Goal: Task Accomplishment & Management: Manage account settings

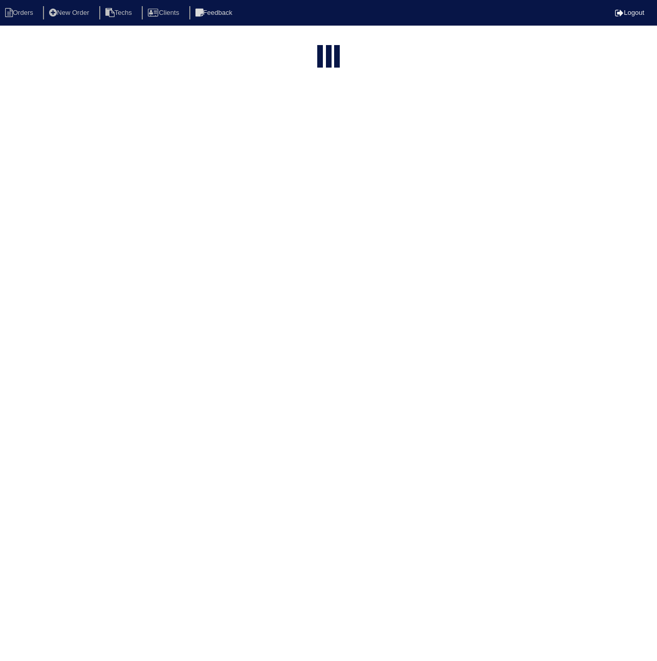
select select "15"
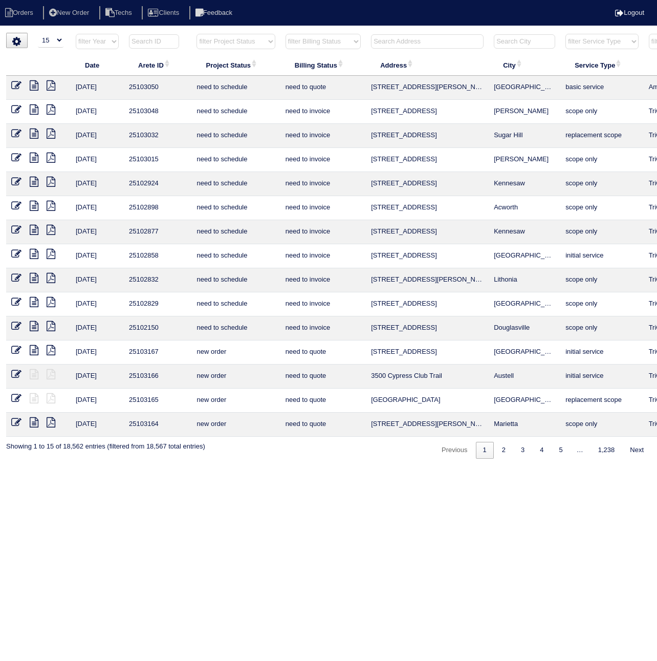
drag, startPoint x: 157, startPoint y: 39, endPoint x: 149, endPoint y: 43, distance: 8.5
click at [157, 40] on input "text" at bounding box center [154, 41] width 50 height 14
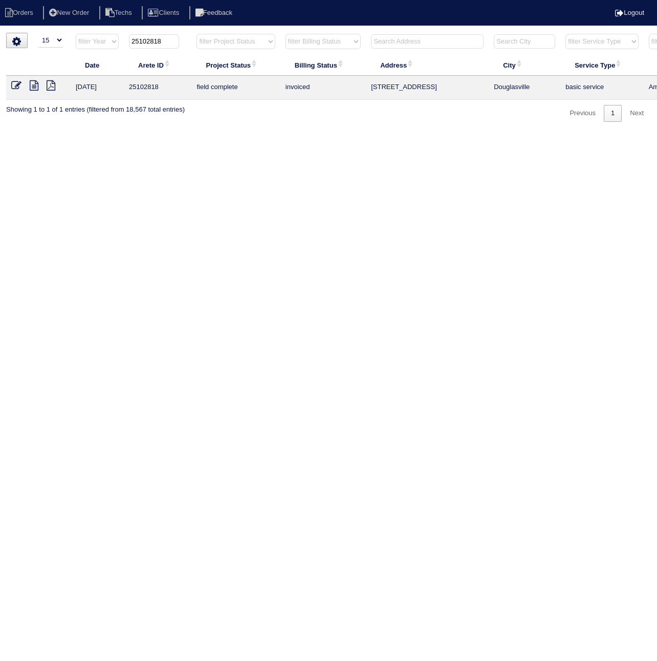
type input "25102818"
click at [17, 84] on icon at bounding box center [16, 85] width 10 height 10
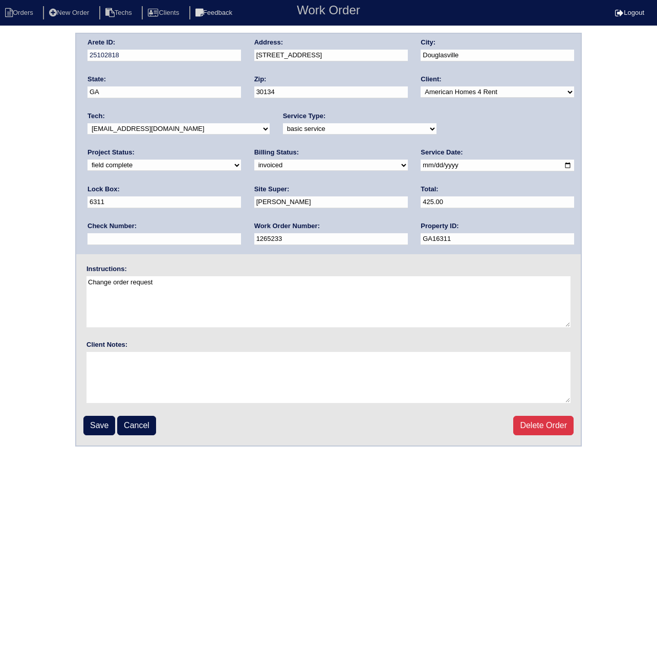
click at [254, 166] on select "need to quote quoted need to invoice invoiced paid warranty purchase order need…" at bounding box center [331, 165] width 154 height 11
select select "paid"
click at [254, 160] on select "need to quote quoted need to invoice invoiced paid warranty purchase order need…" at bounding box center [331, 165] width 154 height 11
paste input "ACH 082725A Paid"
click at [241, 233] on input "ACH 082725A Paid" at bounding box center [165, 239] width 154 height 12
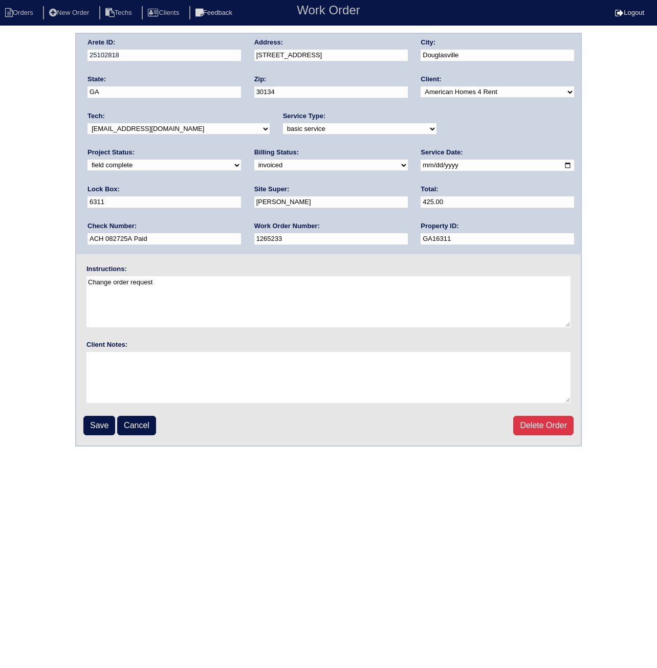
drag, startPoint x: 469, startPoint y: 203, endPoint x: 522, endPoint y: 205, distance: 53.3
click at [241, 233] on input "ACH 082725A Paid" at bounding box center [165, 239] width 154 height 12
click at [241, 233] on input "ACH 082725A" at bounding box center [165, 239] width 154 height 12
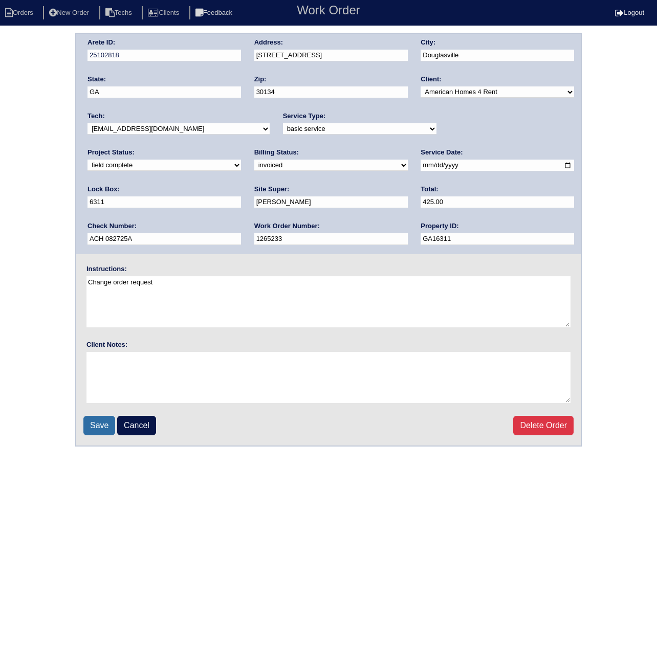
type input "ACH 082725A"
click at [97, 428] on input "Save" at bounding box center [99, 425] width 32 height 19
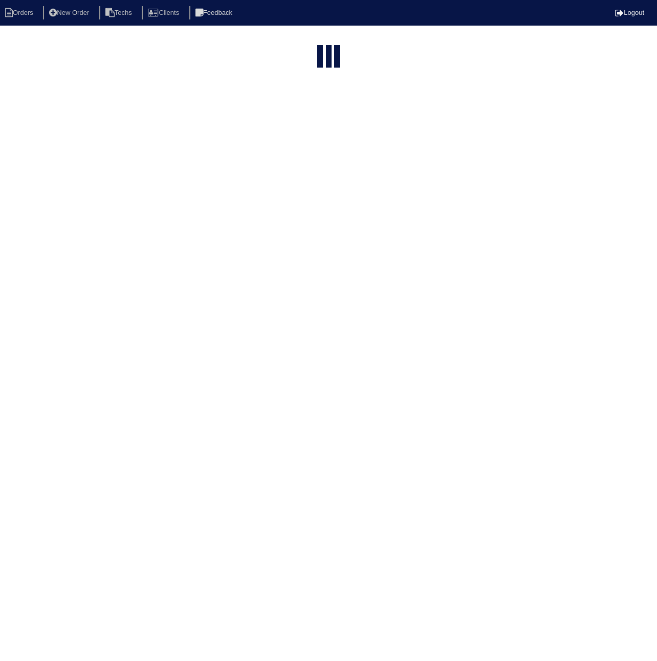
select select "15"
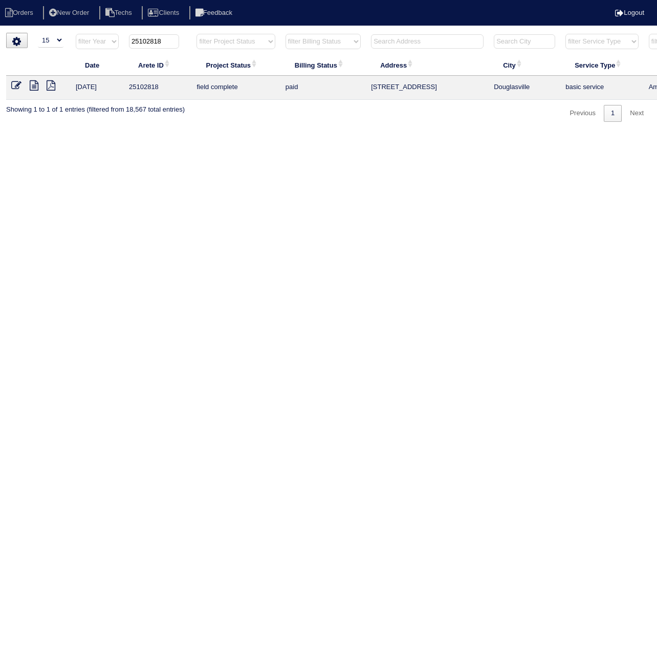
drag, startPoint x: 152, startPoint y: 42, endPoint x: 227, endPoint y: 44, distance: 75.8
click at [227, 44] on tr "filter Year -- Any Year -- 2025 2024 2023 2022 2021 2020 2019 25102818 filter P…" at bounding box center [449, 43] width 887 height 21
type input "25102589"
click at [16, 84] on icon at bounding box center [16, 85] width 10 height 10
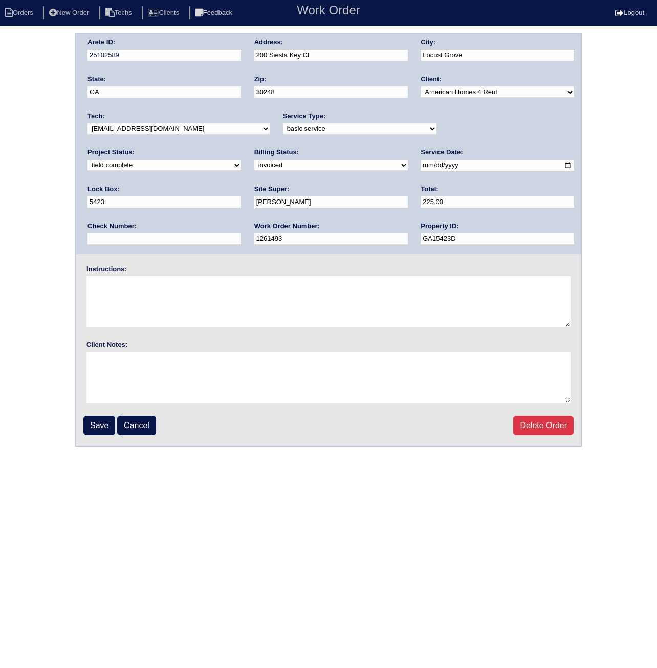
click at [254, 164] on select "need to quote quoted need to invoice invoiced paid warranty purchase order need…" at bounding box center [331, 165] width 154 height 11
select select "paid"
click at [254, 160] on select "need to quote quoted need to invoice invoiced paid warranty purchase order need…" at bounding box center [331, 165] width 154 height 11
paste input "ACH 082725A"
type input "ACH 082725A"
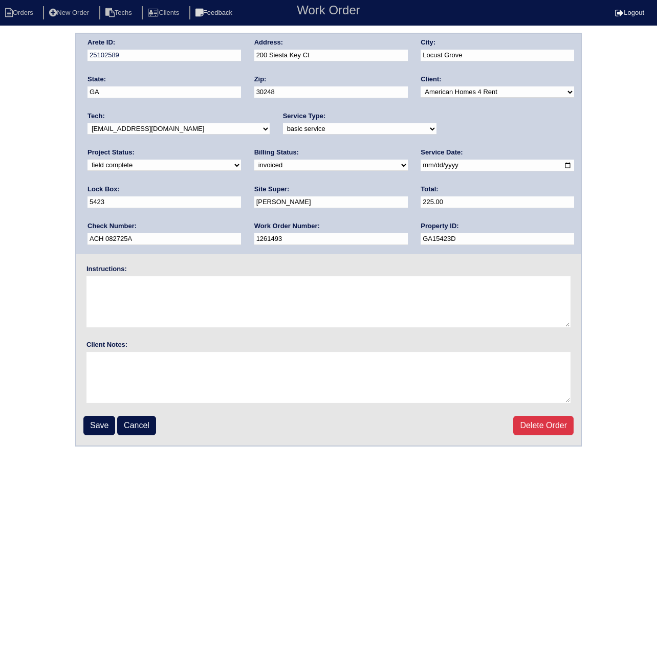
click at [93, 423] on input "Save" at bounding box center [99, 425] width 32 height 19
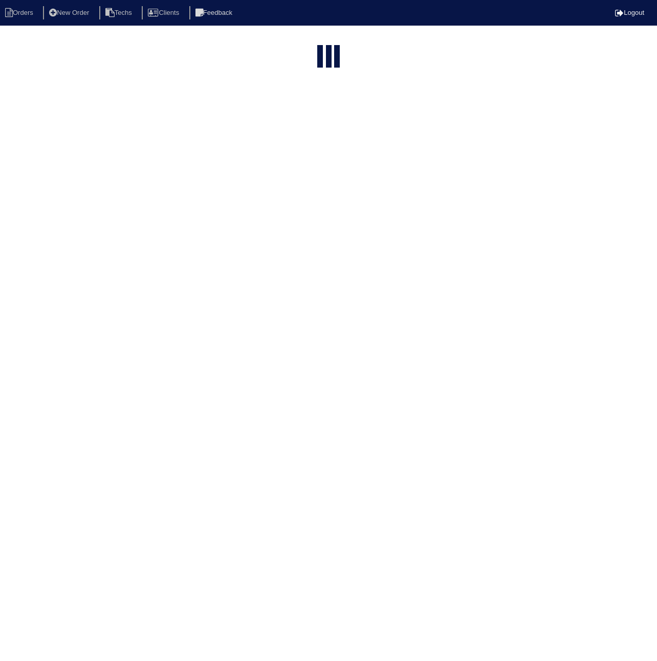
select select "15"
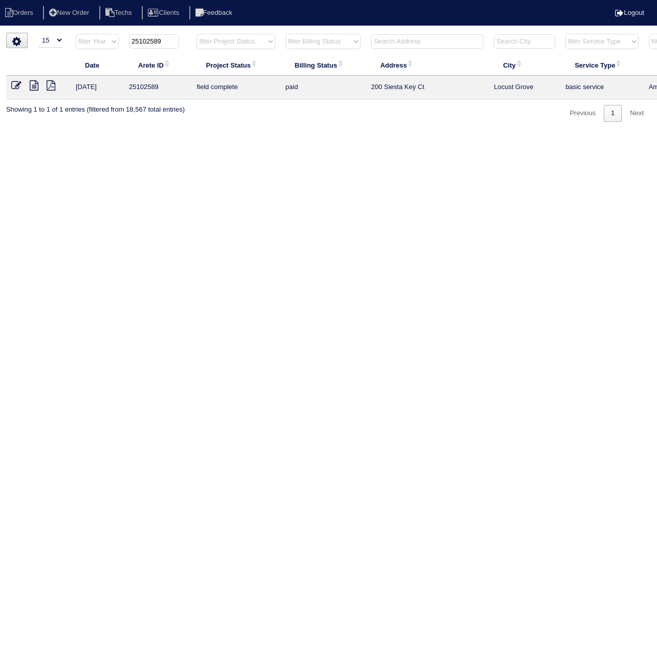
drag, startPoint x: 153, startPoint y: 40, endPoint x: 202, endPoint y: 45, distance: 49.4
click at [202, 48] on tr "filter Year -- Any Year -- 2025 2024 2023 2022 2021 2020 2019 25102589 filter P…" at bounding box center [449, 43] width 887 height 21
type input "25102752"
drag, startPoint x: 12, startPoint y: 89, endPoint x: 6, endPoint y: 93, distance: 7.0
click at [11, 90] on icon at bounding box center [16, 85] width 10 height 10
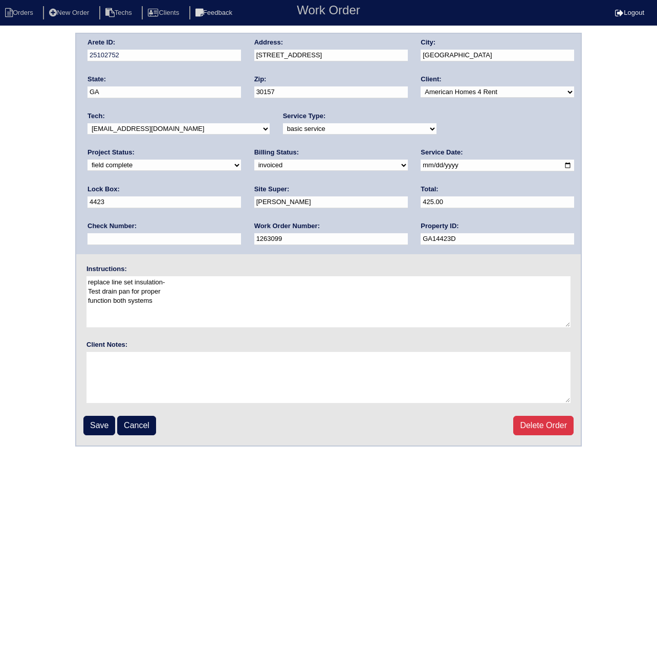
drag, startPoint x: 136, startPoint y: 163, endPoint x: 126, endPoint y: 166, distance: 10.2
click at [254, 163] on select "need to quote quoted need to invoice invoiced paid warranty purchase order need…" at bounding box center [331, 165] width 154 height 11
select select "paid"
click at [254, 160] on select "need to quote quoted need to invoice invoiced paid warranty purchase order need…" at bounding box center [331, 165] width 154 height 11
paste input "ACH 082725A"
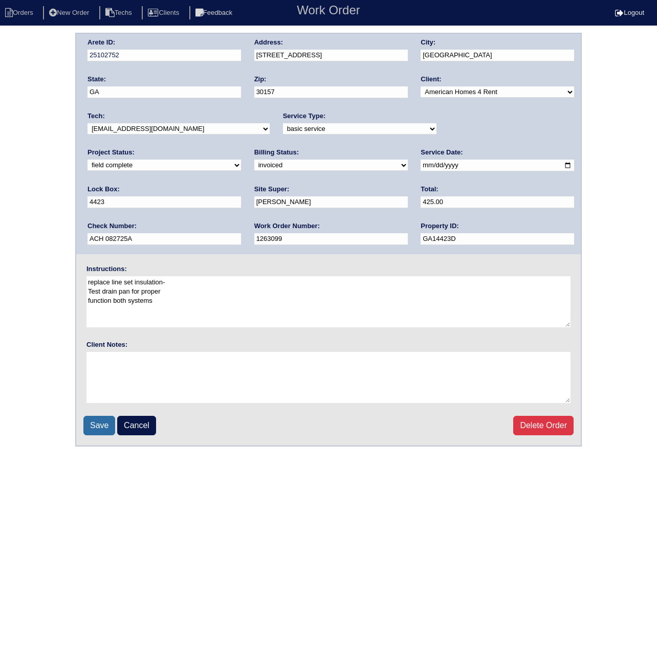
type input "ACH 082725A"
click at [89, 428] on input "Save" at bounding box center [99, 425] width 32 height 19
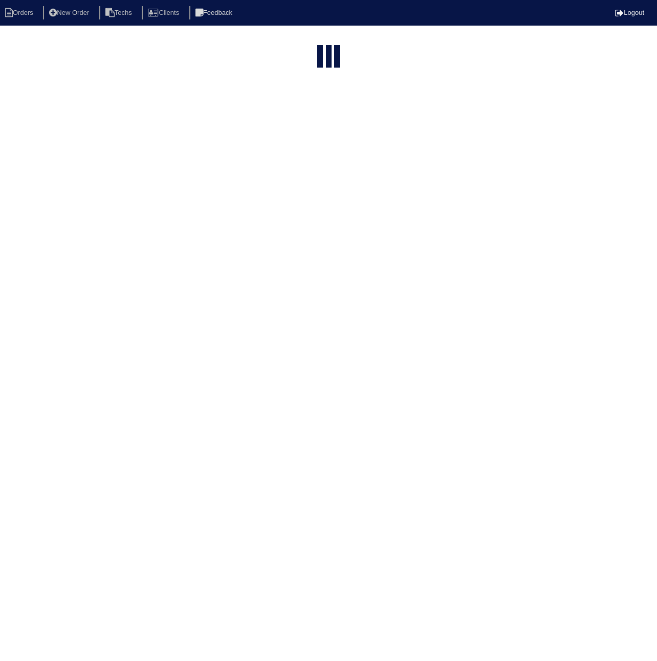
select select "15"
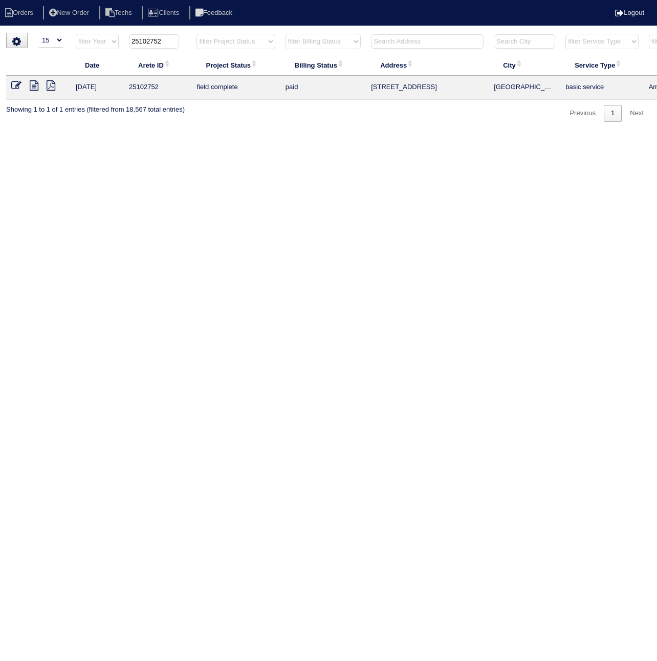
drag, startPoint x: 157, startPoint y: 41, endPoint x: 177, endPoint y: 44, distance: 19.6
click at [177, 44] on input "25102752" at bounding box center [154, 41] width 50 height 14
type input "25102736"
click at [13, 85] on icon at bounding box center [16, 85] width 10 height 10
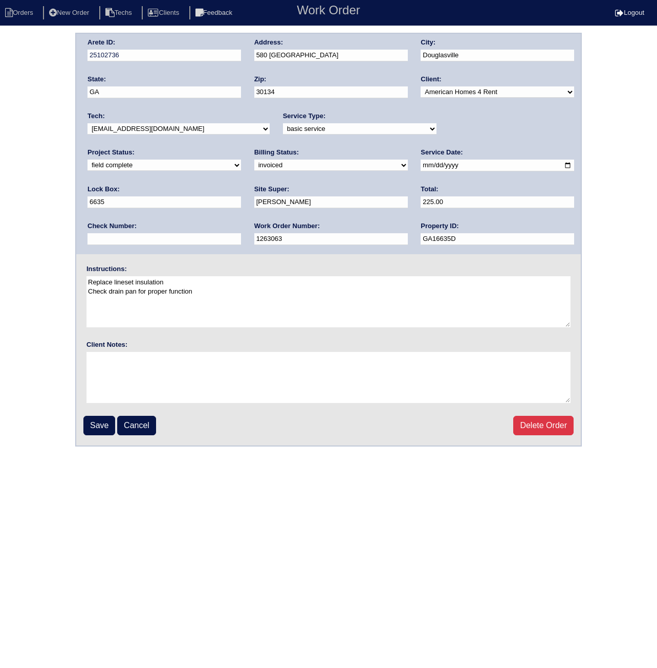
drag, startPoint x: 126, startPoint y: 166, endPoint x: 127, endPoint y: 171, distance: 5.2
click at [254, 167] on select "need to quote quoted need to invoice invoiced paid warranty purchase order need…" at bounding box center [331, 165] width 154 height 11
select select "paid"
click at [254, 160] on select "need to quote quoted need to invoice invoiced paid warranty purchase order need…" at bounding box center [331, 165] width 154 height 11
paste input "ACH 082725A"
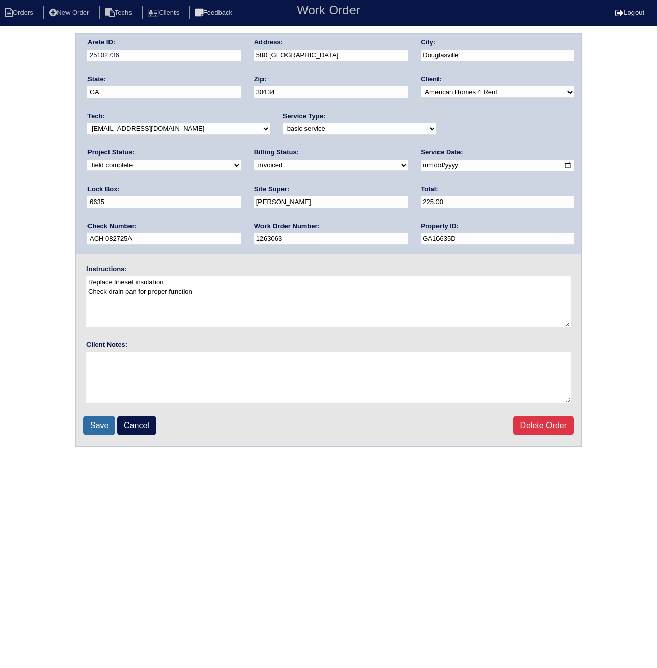
type input "ACH 082725A"
click at [99, 424] on input "Save" at bounding box center [99, 425] width 32 height 19
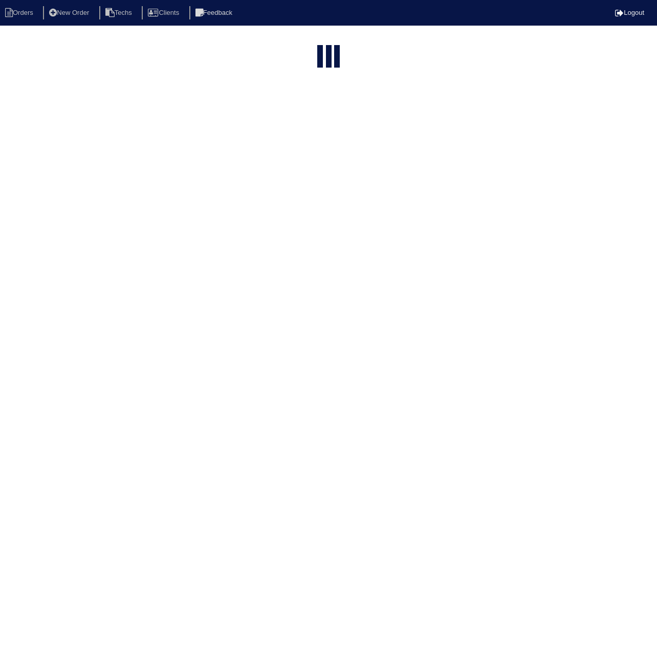
select select "15"
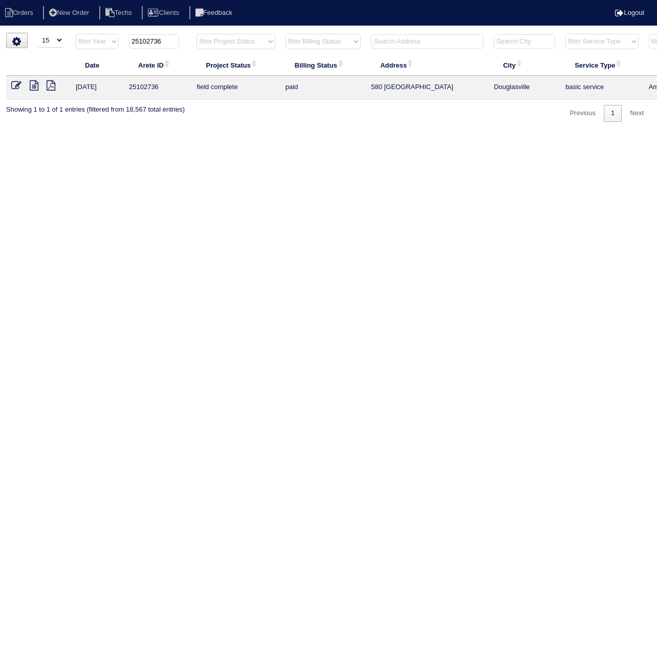
drag, startPoint x: 151, startPoint y: 39, endPoint x: 173, endPoint y: 44, distance: 22.4
click at [179, 43] on th "25102736" at bounding box center [158, 43] width 68 height 21
type input "25102895"
drag, startPoint x: 11, startPoint y: 83, endPoint x: 11, endPoint y: 107, distance: 24.6
click at [12, 84] on icon at bounding box center [16, 85] width 10 height 10
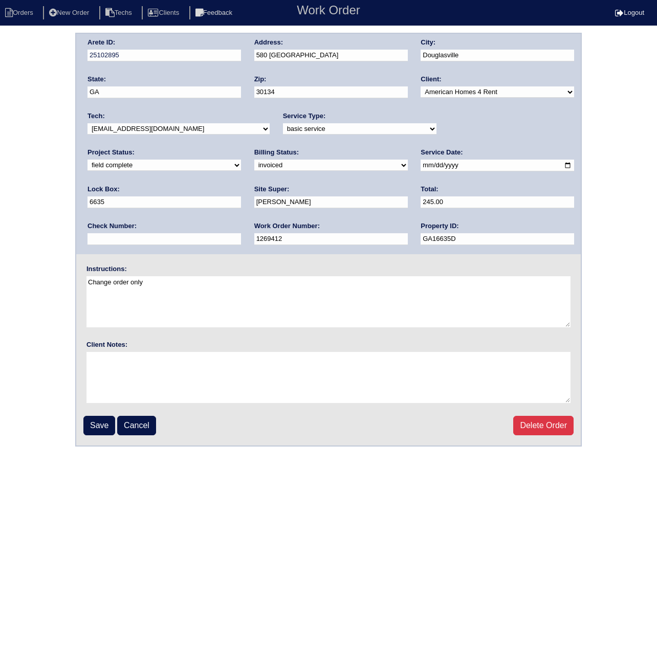
drag, startPoint x: 148, startPoint y: 162, endPoint x: 144, endPoint y: 171, distance: 10.1
click at [254, 162] on select "need to quote quoted need to invoice invoiced paid warranty purchase order need…" at bounding box center [331, 165] width 154 height 11
select select "paid"
click at [254, 160] on select "need to quote quoted need to invoice invoiced paid warranty purchase order need…" at bounding box center [331, 165] width 154 height 11
paste input "ACH 082725A"
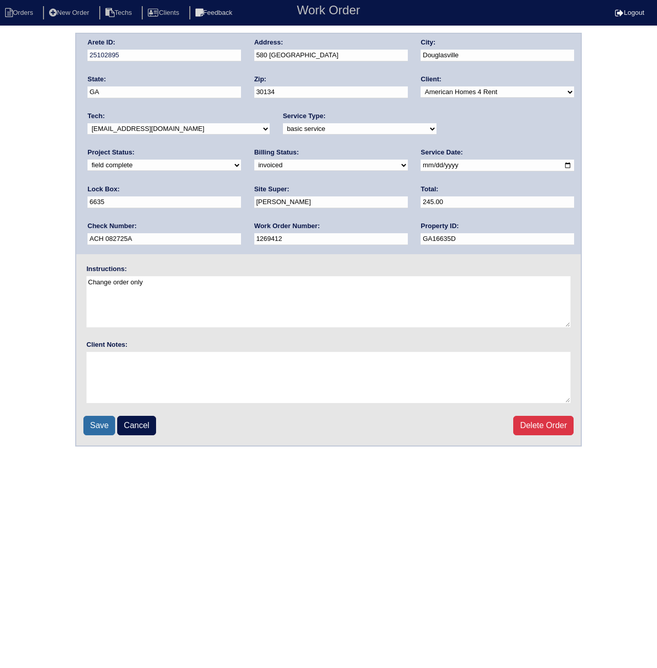
type input "ACH 082725A"
click at [98, 427] on input "Save" at bounding box center [99, 425] width 32 height 19
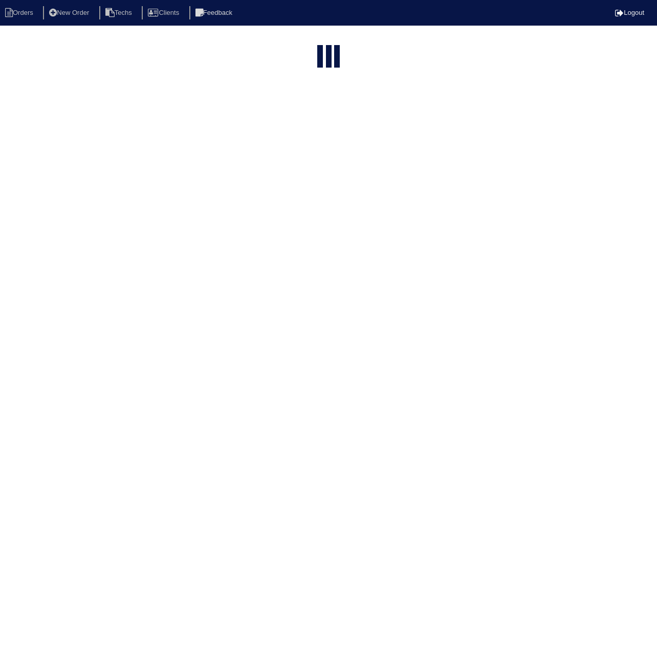
select select "15"
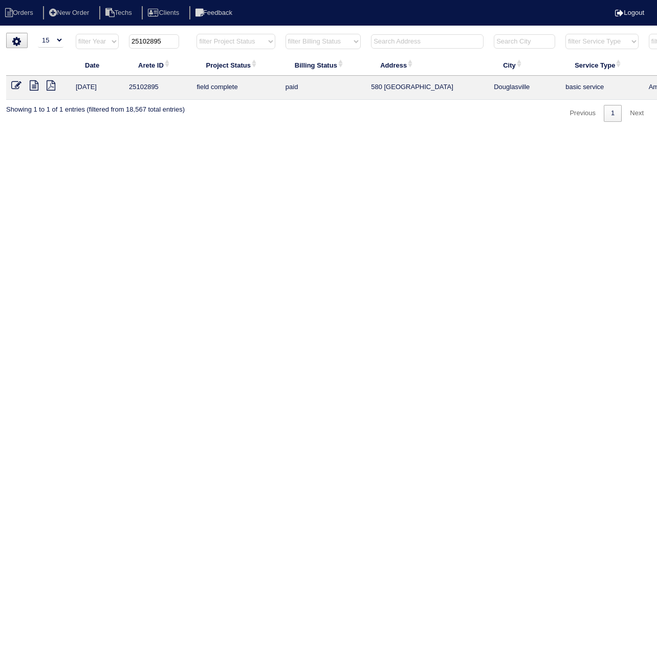
drag, startPoint x: 154, startPoint y: 41, endPoint x: 213, endPoint y: 51, distance: 60.6
click at [213, 51] on tr "filter Year -- Any Year -- 2025 2024 2023 2022 2021 2020 2019 25102895 filter P…" at bounding box center [449, 43] width 887 height 21
type input "25102672"
click at [16, 84] on icon at bounding box center [16, 85] width 10 height 10
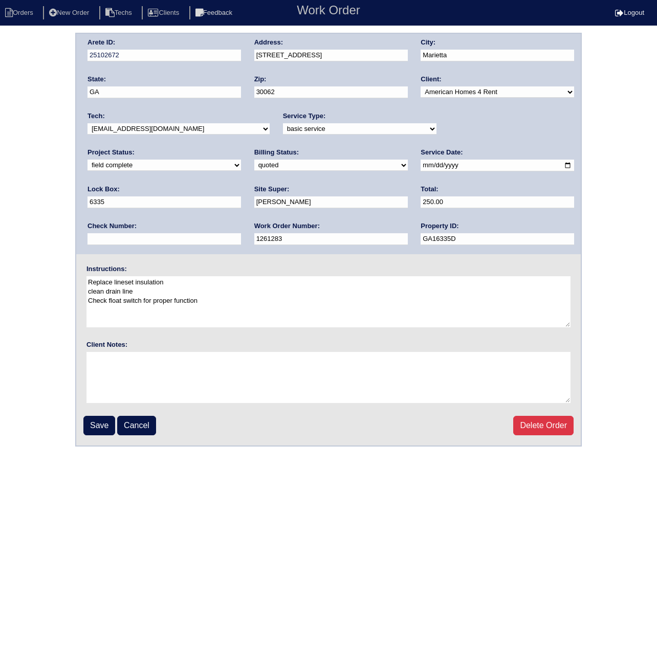
click at [254, 167] on select "need to quote quoted need to invoice invoiced paid warranty purchase order need…" at bounding box center [331, 165] width 154 height 11
select select "paid"
click at [254, 160] on select "need to quote quoted need to invoice invoiced paid warranty purchase order need…" at bounding box center [331, 165] width 154 height 11
paste input "ACH 082725A"
type input "ACH 082725A"
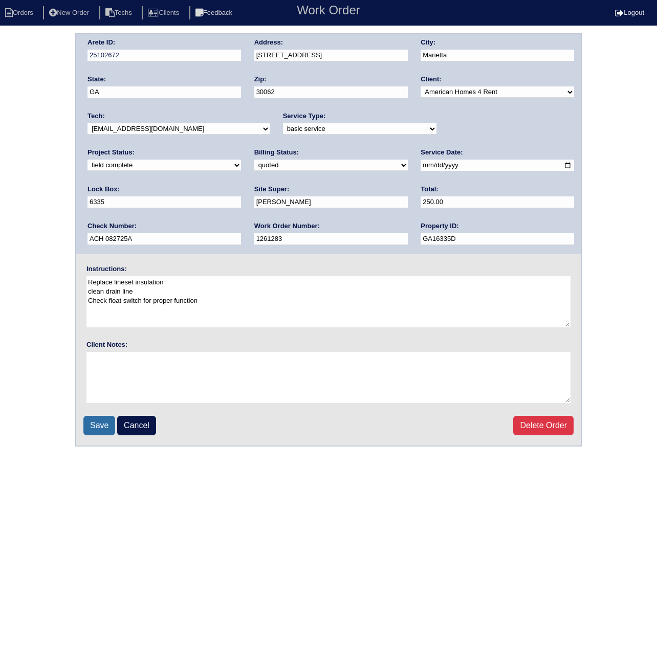
drag, startPoint x: 98, startPoint y: 426, endPoint x: 93, endPoint y: 424, distance: 5.3
click at [97, 426] on input "Save" at bounding box center [99, 425] width 32 height 19
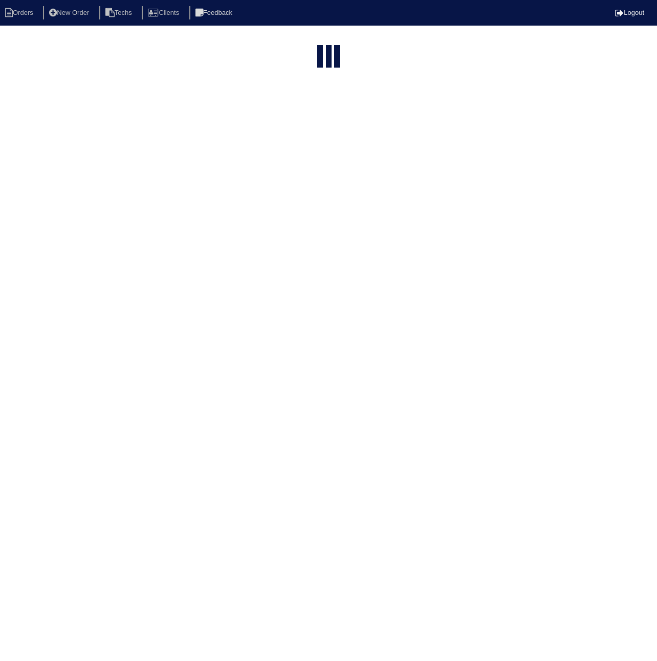
select select "15"
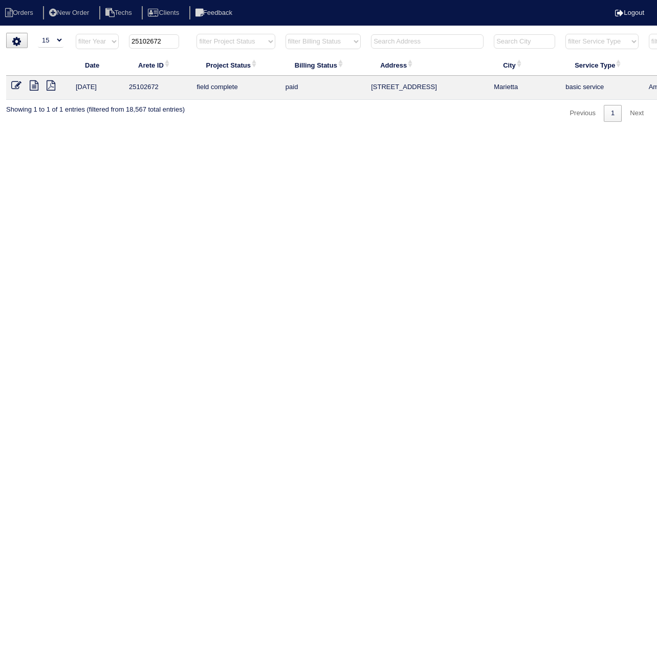
drag, startPoint x: 152, startPoint y: 41, endPoint x: 255, endPoint y: 48, distance: 103.1
click at [255, 48] on tr "filter Year -- Any Year -- 2025 2024 2023 2022 2021 2020 2019 25102672 filter P…" at bounding box center [449, 43] width 887 height 21
type input "25102789"
click at [12, 84] on icon at bounding box center [16, 85] width 10 height 10
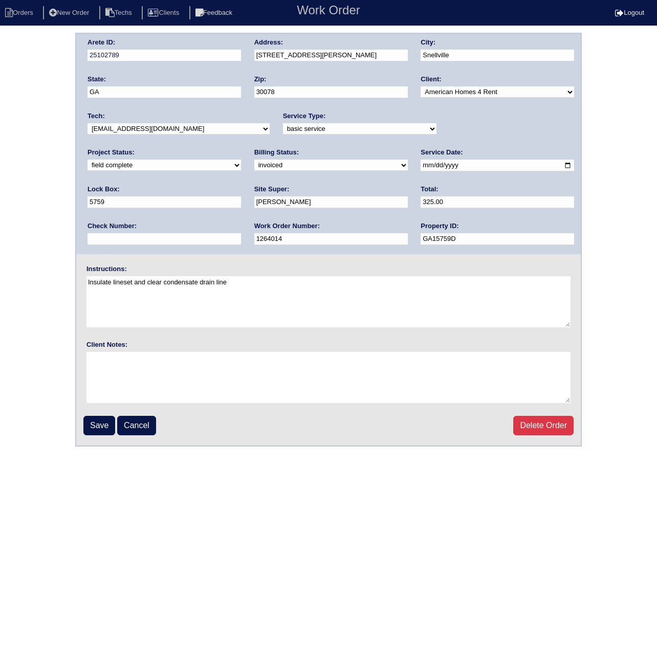
click at [254, 162] on select "need to quote quoted need to invoice invoiced paid warranty purchase order need…" at bounding box center [331, 165] width 154 height 11
select select "paid"
click at [254, 160] on select "need to quote quoted need to invoice invoiced paid warranty purchase order need…" at bounding box center [331, 165] width 154 height 11
paste input "ACH 082725A"
type input "ACH 082725A"
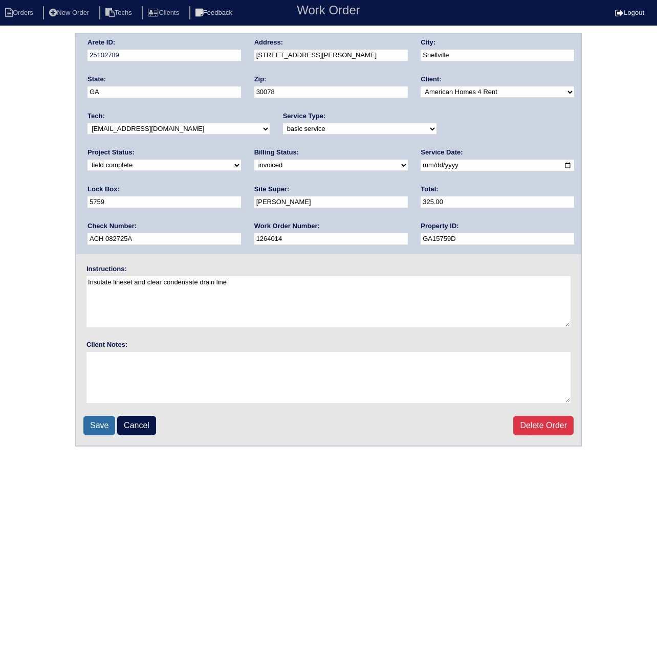
click at [97, 421] on input "Save" at bounding box center [99, 425] width 32 height 19
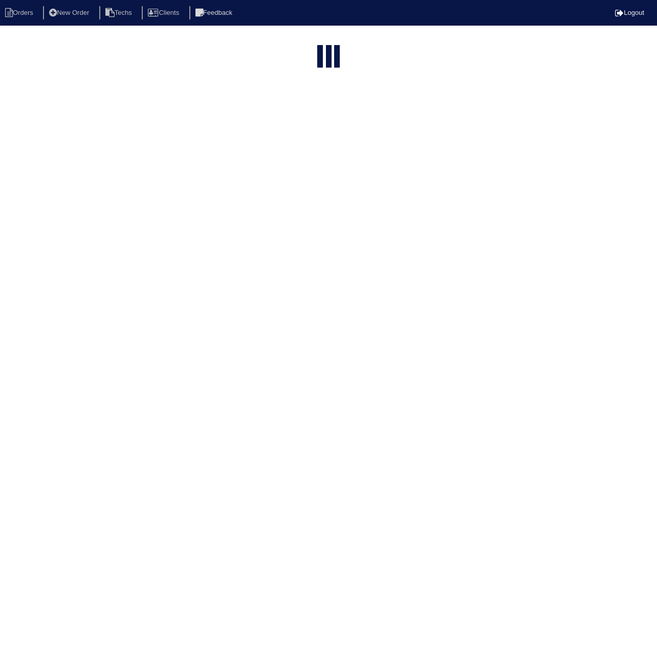
select select "15"
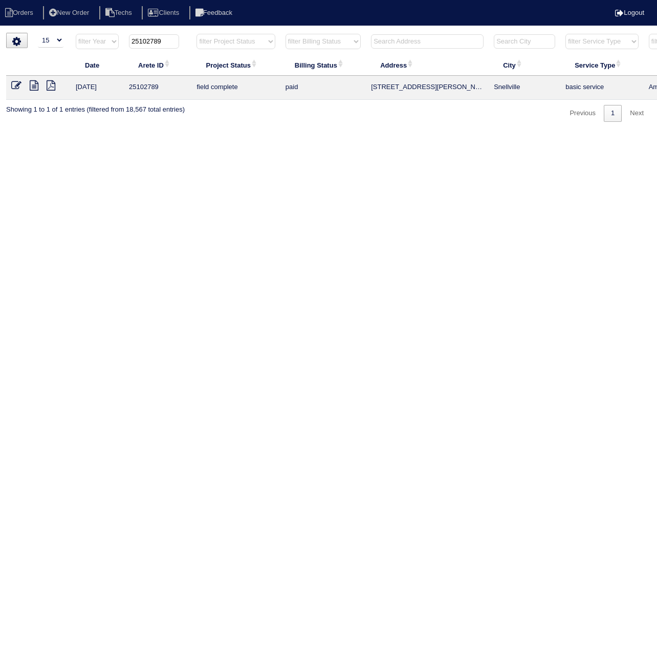
drag, startPoint x: 153, startPoint y: 42, endPoint x: 213, endPoint y: 44, distance: 60.9
click at [214, 42] on tr "filter Year -- Any Year -- 2025 2024 2023 2022 2021 2020 2019 25102789 filter P…" at bounding box center [449, 43] width 887 height 21
type input "25102874"
click at [16, 87] on icon at bounding box center [16, 85] width 10 height 10
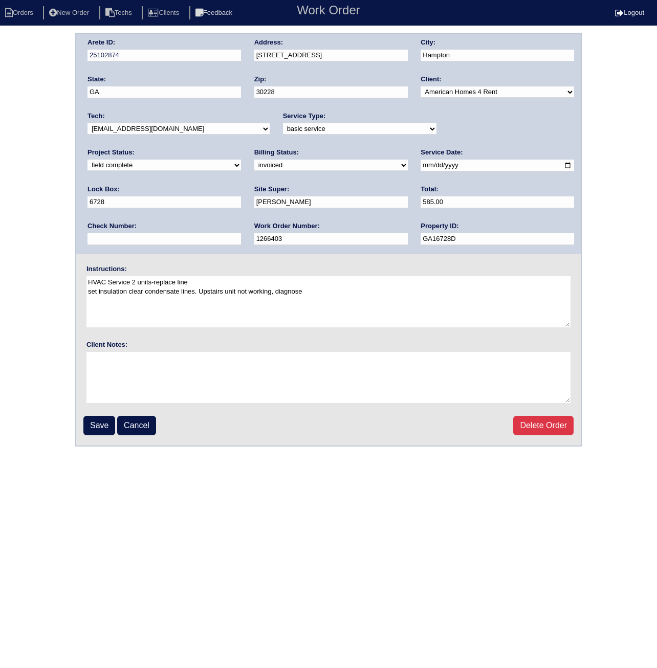
click at [254, 164] on select "need to quote quoted need to invoice invoiced paid warranty purchase order need…" at bounding box center [331, 165] width 154 height 11
select select "paid"
click at [254, 160] on select "need to quote quoted need to invoice invoiced paid warranty purchase order need…" at bounding box center [331, 165] width 154 height 11
paste input "ACH 082725A"
type input "ACH 082725A"
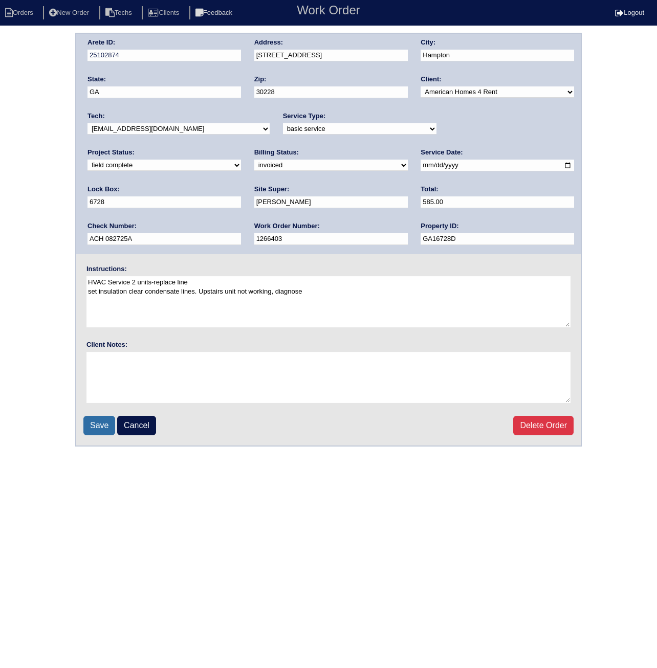
click at [100, 429] on input "Save" at bounding box center [99, 425] width 32 height 19
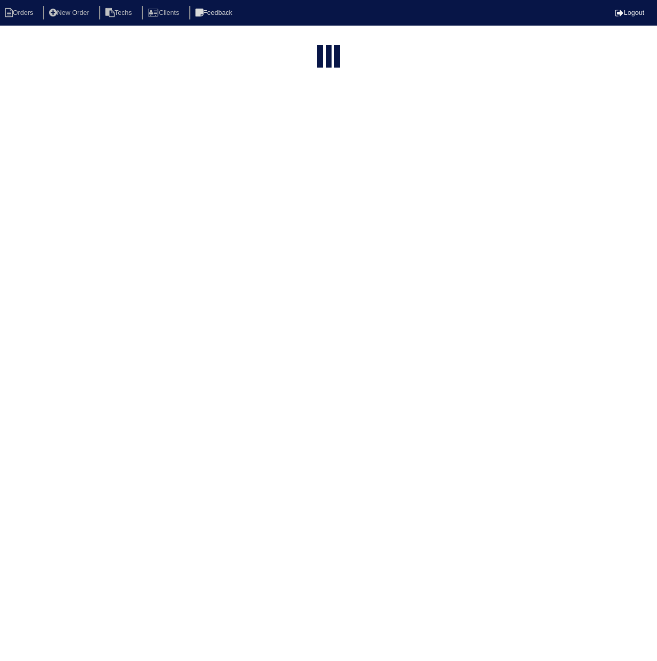
select select "15"
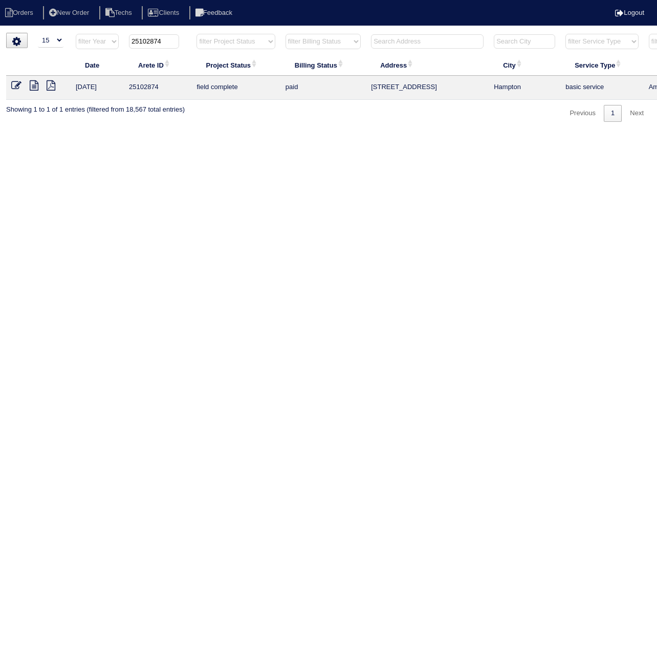
drag, startPoint x: 152, startPoint y: 41, endPoint x: 212, endPoint y: 52, distance: 61.3
click at [214, 51] on tr "filter Year -- Any Year -- 2025 2024 2023 2022 2021 2020 2019 25102874 filter P…" at bounding box center [449, 43] width 887 height 21
type input "25102892"
drag, startPoint x: 17, startPoint y: 84, endPoint x: 15, endPoint y: 97, distance: 13.5
click at [16, 84] on icon at bounding box center [16, 85] width 10 height 10
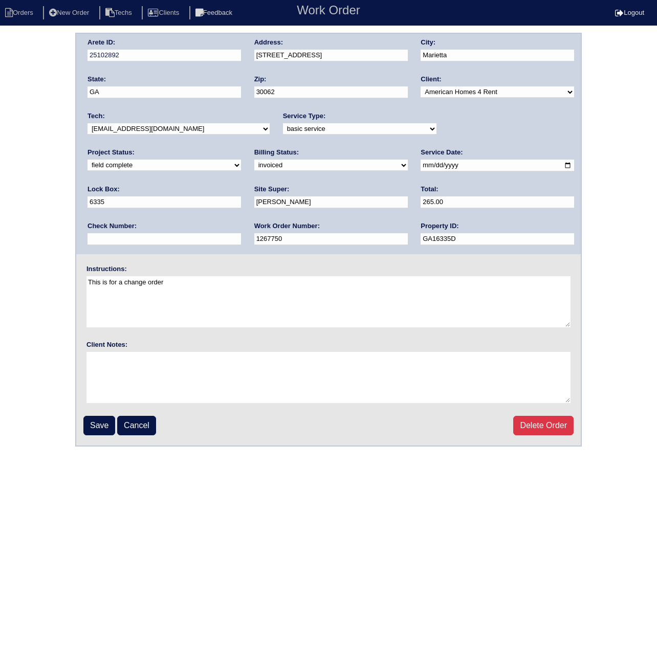
drag, startPoint x: 117, startPoint y: 165, endPoint x: 115, endPoint y: 172, distance: 7.5
click at [254, 165] on select "need to quote quoted need to invoice invoiced paid warranty purchase order need…" at bounding box center [331, 165] width 154 height 11
select select "paid"
click at [254, 160] on select "need to quote quoted need to invoice invoiced paid warranty purchase order need…" at bounding box center [331, 165] width 154 height 11
click at [241, 233] on input "text" at bounding box center [165, 239] width 154 height 12
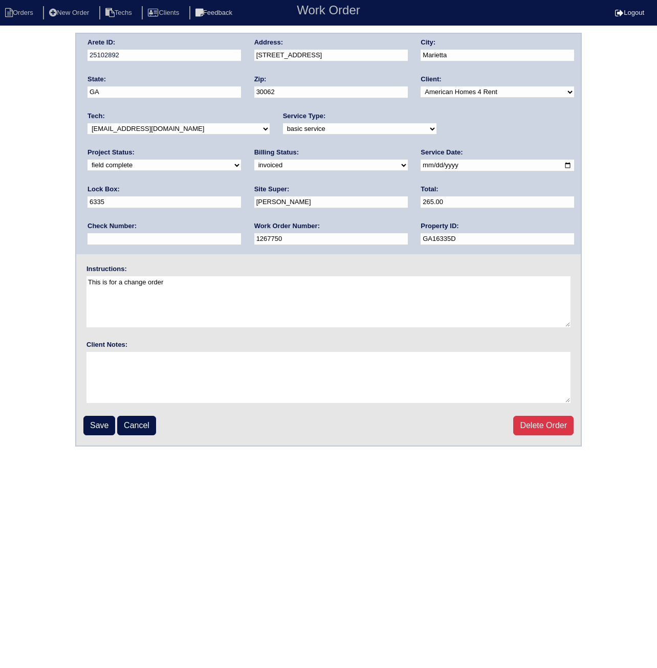
paste input "ACH 082725A"
type input "ACH 082725A"
click at [92, 431] on input "Save" at bounding box center [99, 425] width 32 height 19
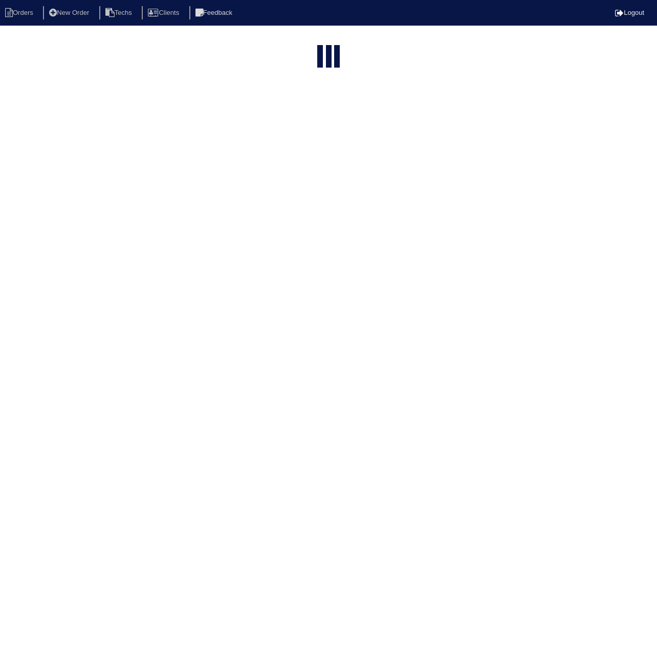
select select "15"
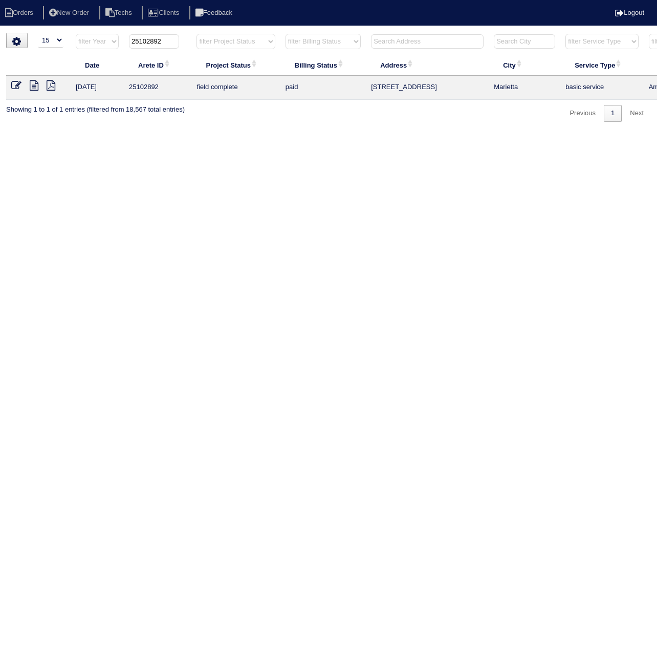
drag, startPoint x: 151, startPoint y: 42, endPoint x: 204, endPoint y: 47, distance: 53.4
click at [204, 47] on tr "filter Year -- Any Year -- 2025 2024 2023 2022 2021 2020 2019 25102892 filter P…" at bounding box center [449, 43] width 887 height 21
click at [149, 41] on input "251022971" at bounding box center [153, 41] width 50 height 14
type input "25102971"
click at [15, 83] on icon at bounding box center [16, 85] width 10 height 10
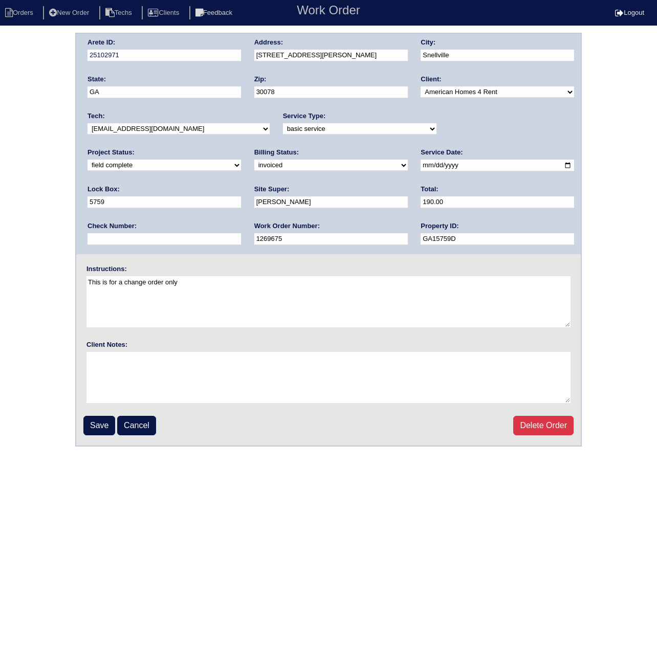
drag, startPoint x: 116, startPoint y: 165, endPoint x: 114, endPoint y: 171, distance: 7.0
click at [254, 165] on select "need to quote quoted need to invoice invoiced paid warranty purchase order need…" at bounding box center [331, 165] width 154 height 11
select select "paid"
click at [254, 160] on select "need to quote quoted need to invoice invoiced paid warranty purchase order need…" at bounding box center [331, 165] width 154 height 11
paste input "ACH 082725A"
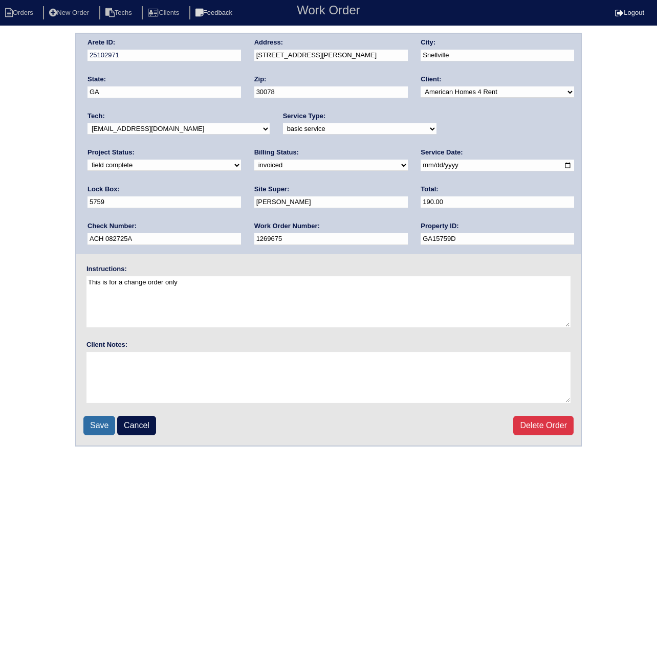
type input "ACH 082725A"
click at [101, 426] on input "Save" at bounding box center [99, 425] width 32 height 19
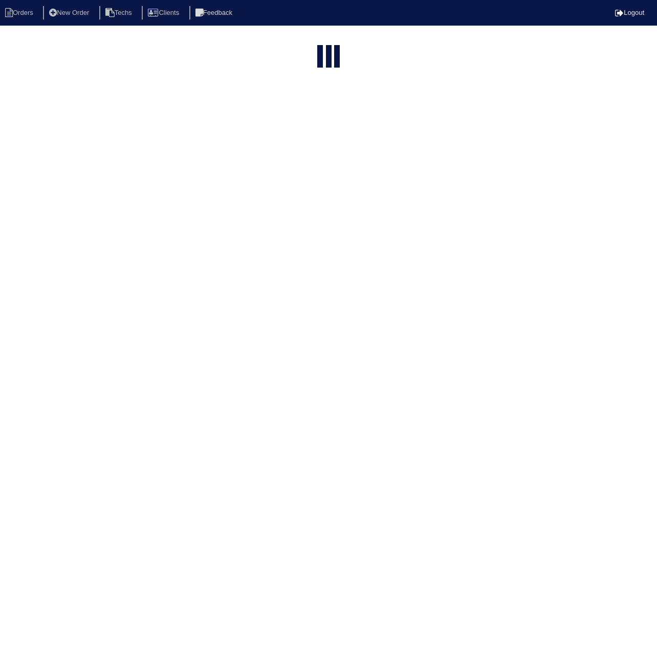
select select "15"
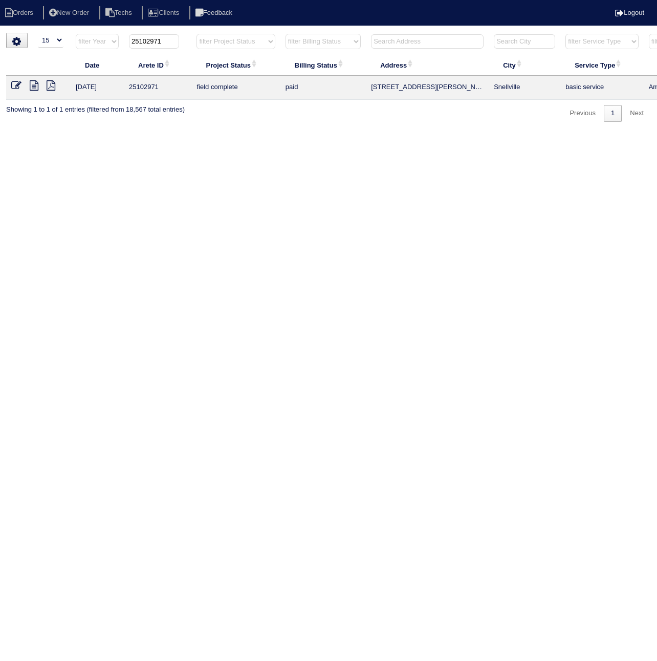
drag, startPoint x: 147, startPoint y: 40, endPoint x: 192, endPoint y: 46, distance: 45.3
click at [192, 46] on tr "filter Year -- Any Year -- 2025 2024 2023 2022 2021 2020 2019 25102971 filter P…" at bounding box center [449, 43] width 887 height 21
type input "25103012"
click at [15, 83] on icon at bounding box center [16, 85] width 10 height 10
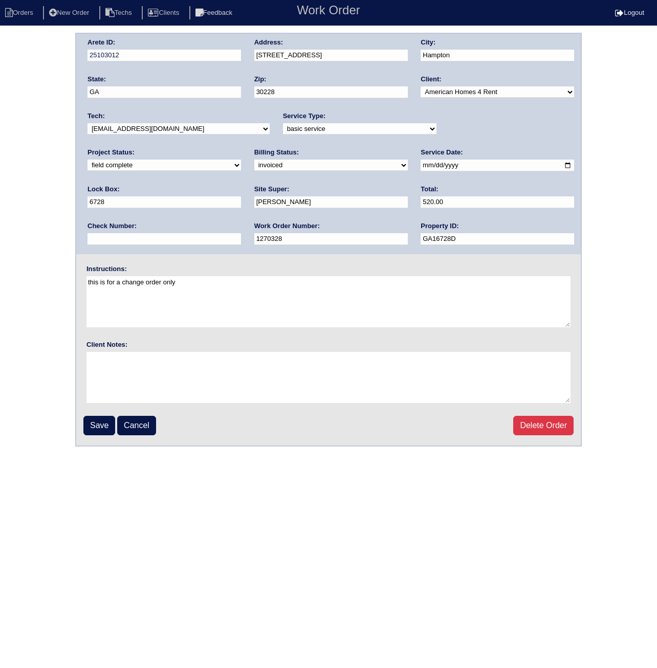
click at [254, 169] on select "need to quote quoted need to invoice invoiced paid warranty purchase order need…" at bounding box center [331, 165] width 154 height 11
select select "paid"
click at [254, 160] on select "need to quote quoted need to invoice invoiced paid warranty purchase order need…" at bounding box center [331, 165] width 154 height 11
paste input "ACH 082725A"
type input "ACH 082725A"
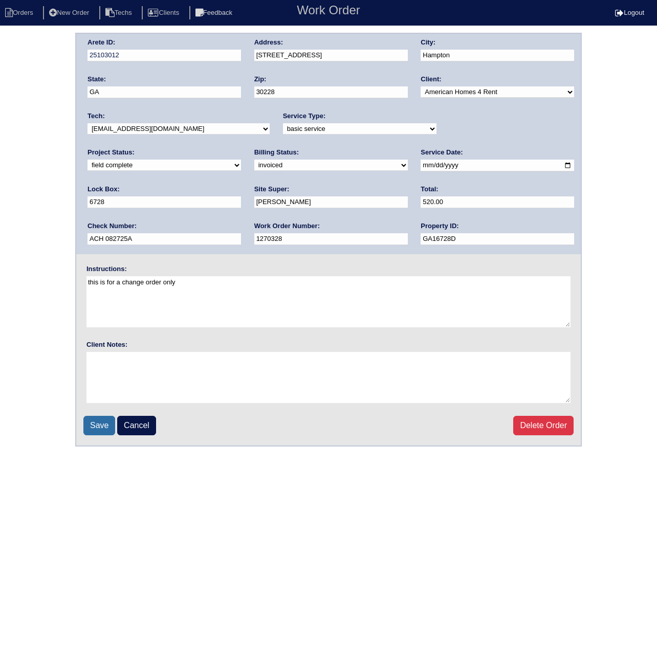
click at [101, 424] on input "Save" at bounding box center [99, 425] width 32 height 19
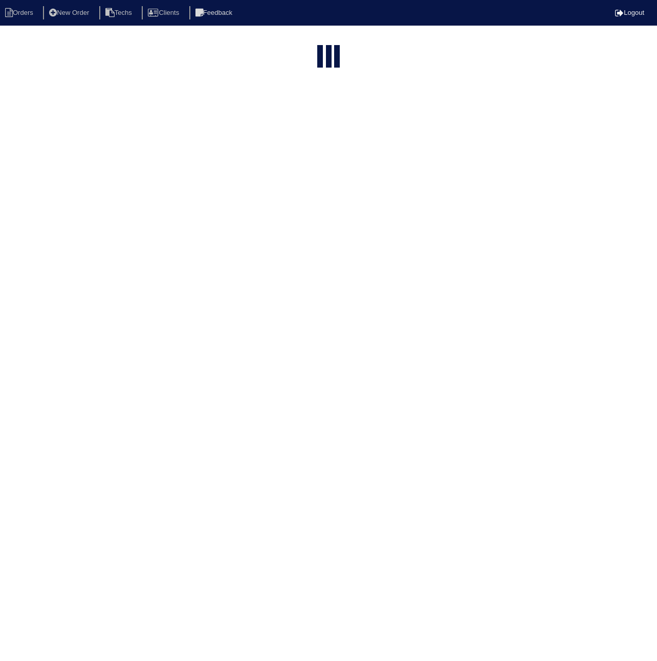
select select "15"
